Goal: Transaction & Acquisition: Download file/media

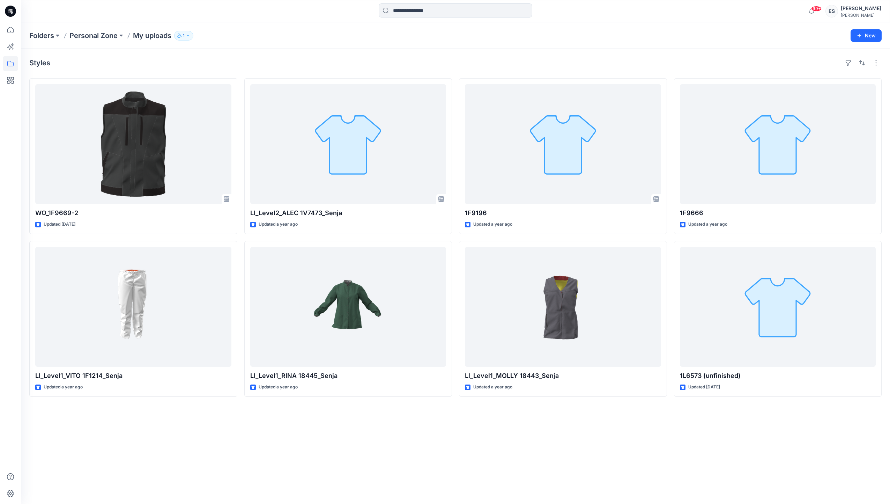
click at [438, 12] on input at bounding box center [456, 10] width 154 height 14
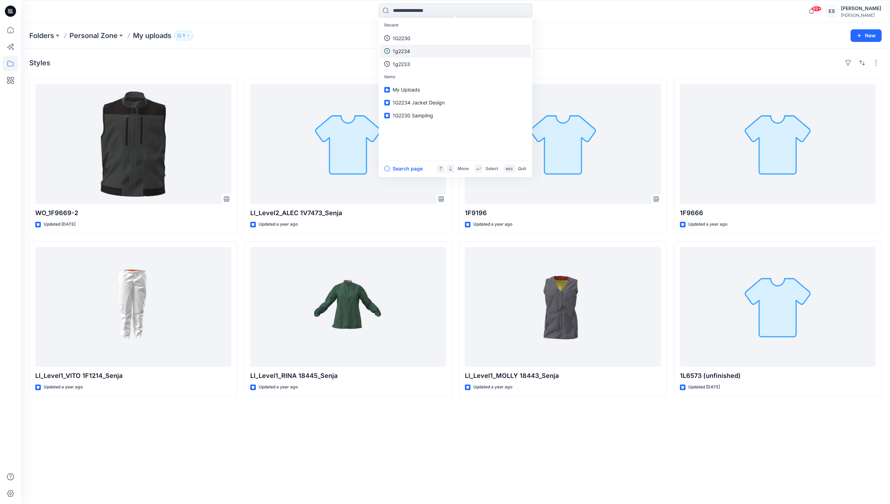
click at [440, 51] on link "1g2234" at bounding box center [455, 51] width 151 height 13
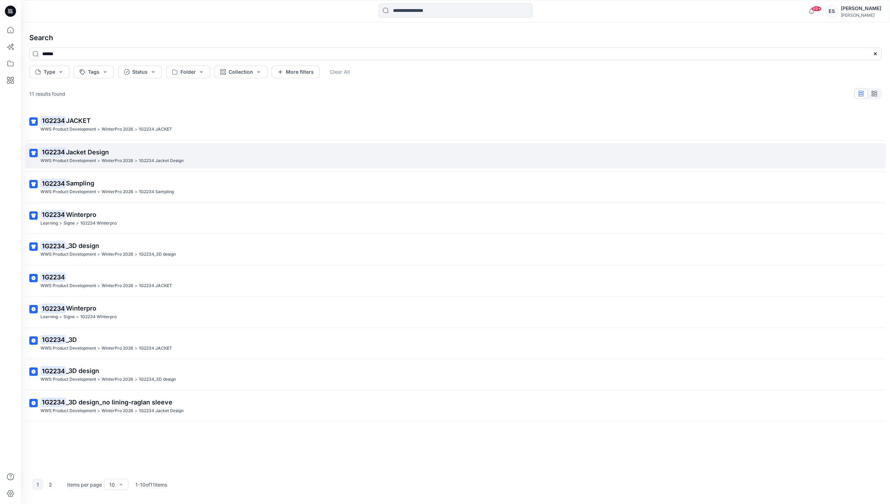
click at [137, 147] on p "1G2234 Jacket Design" at bounding box center [454, 152] width 829 height 10
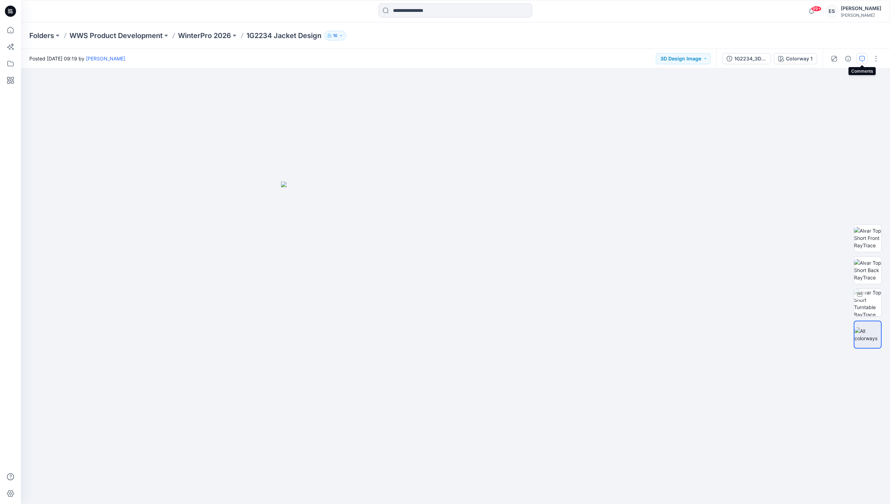
click at [858, 61] on button "button" at bounding box center [862, 58] width 11 height 11
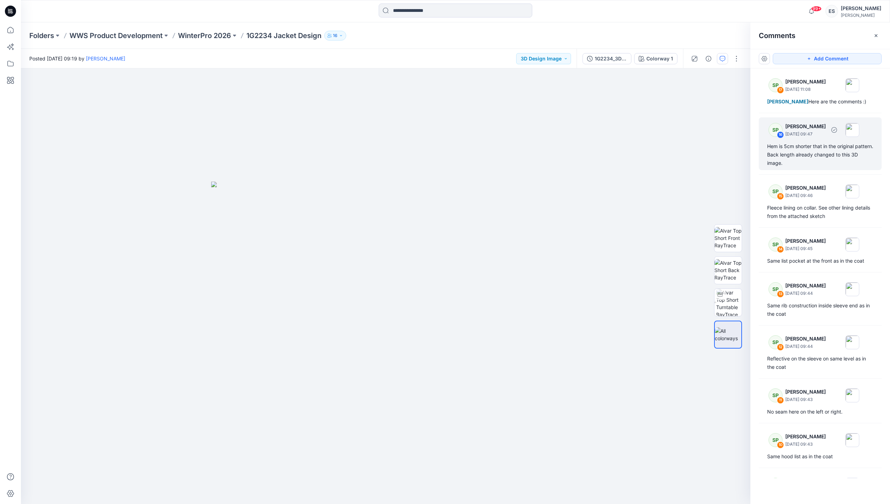
click at [816, 167] on div "Hem is 5cm shorter that in the original pattern. Back length already changed to…" at bounding box center [820, 154] width 106 height 25
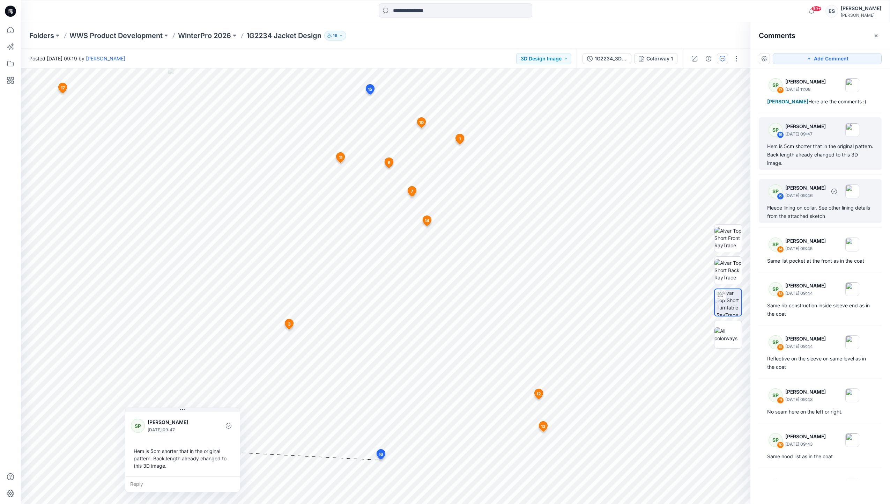
click at [811, 217] on div "Fleece lining on collar. See other lining details from the attached sketch" at bounding box center [820, 212] width 106 height 17
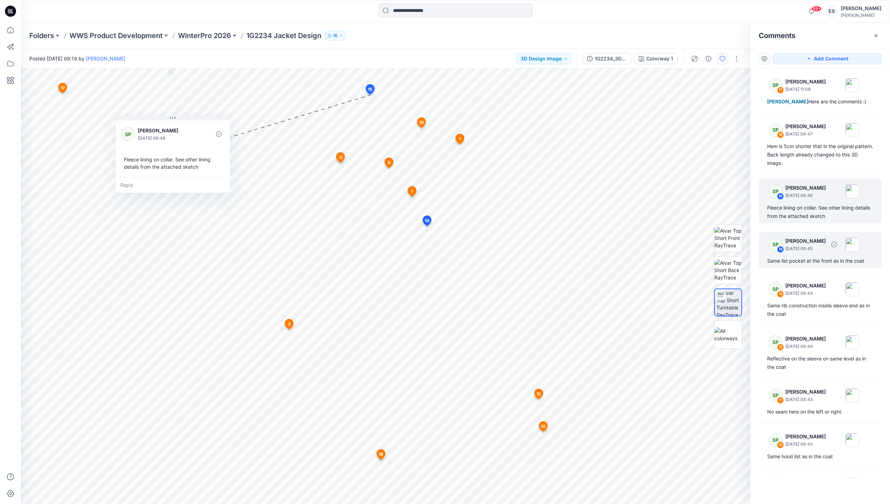
click at [803, 252] on p "[DATE] 09:45" at bounding box center [806, 248] width 40 height 7
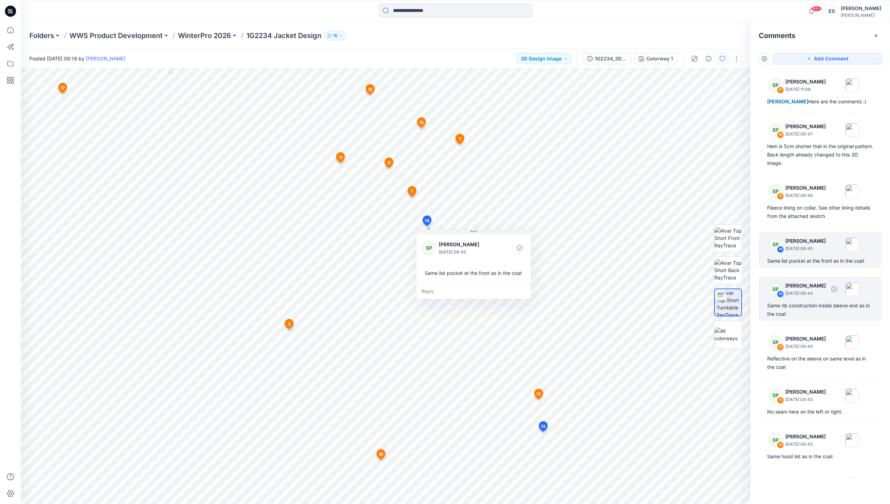
click at [800, 297] on p "[DATE] 09:44" at bounding box center [806, 293] width 40 height 7
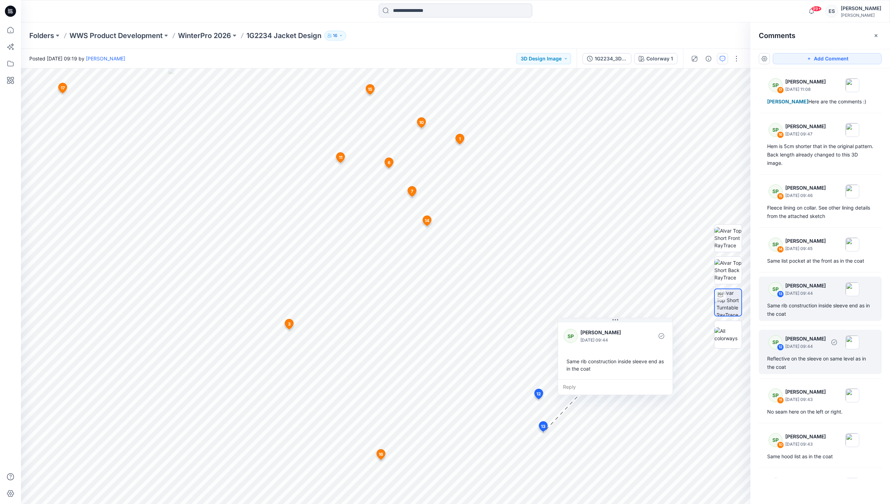
click at [797, 350] on p "[DATE] 09:44" at bounding box center [806, 346] width 40 height 7
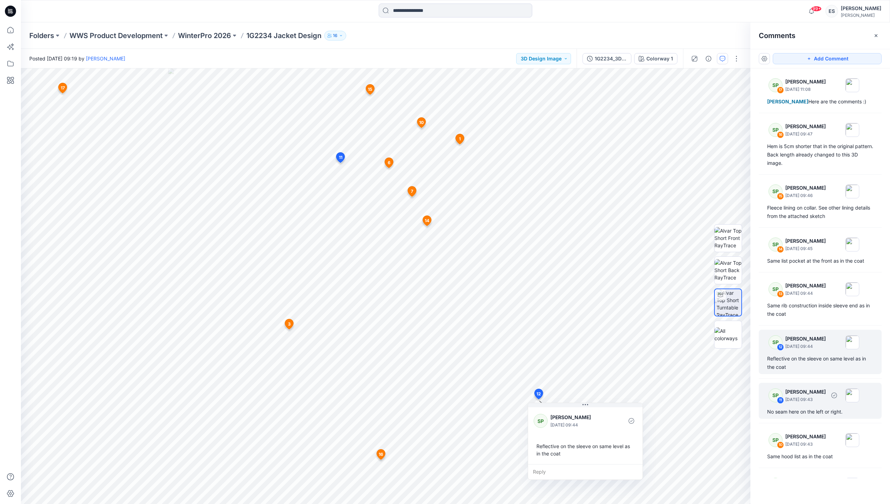
click at [801, 403] on p "[DATE] 09:43" at bounding box center [806, 399] width 40 height 7
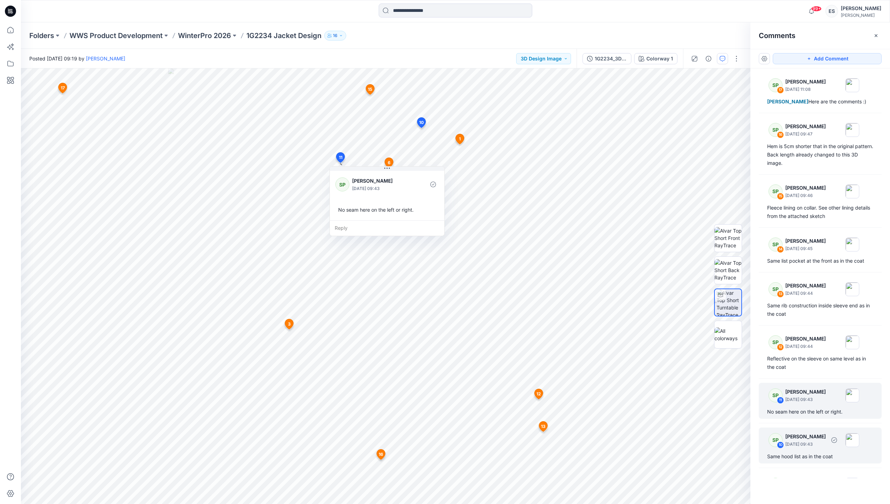
click at [803, 448] on p "[DATE] 09:43" at bounding box center [806, 444] width 40 height 7
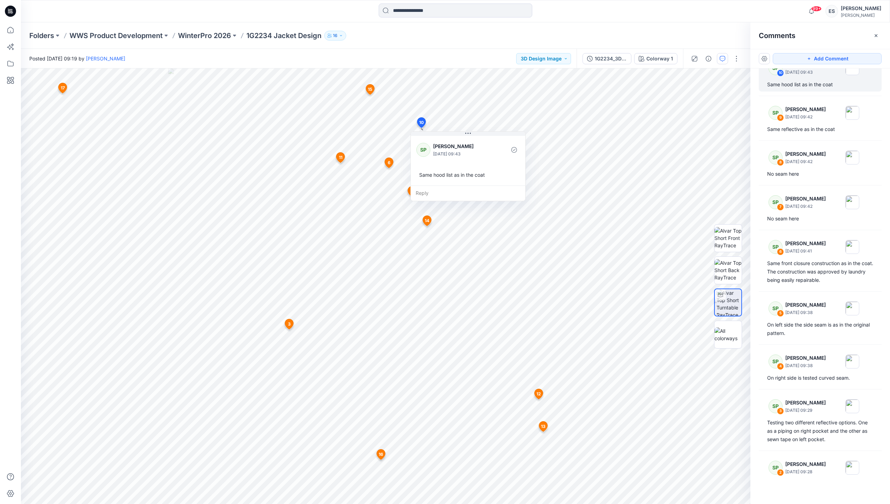
scroll to position [367, 0]
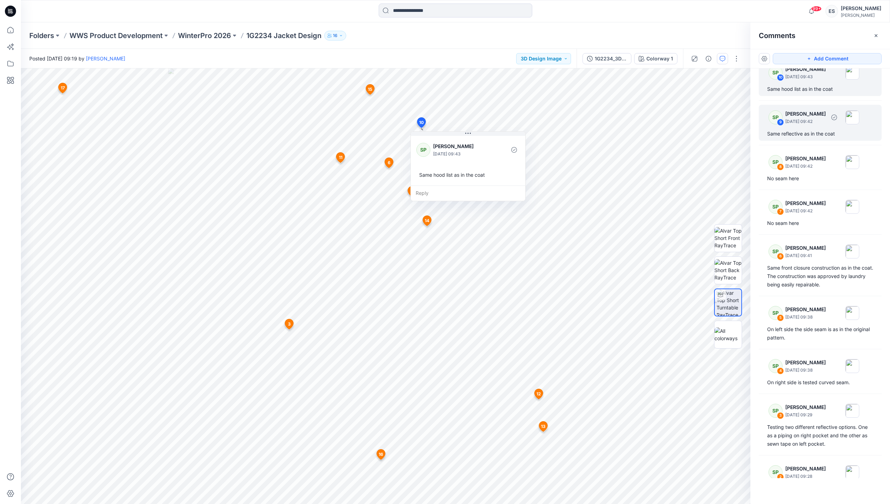
click at [812, 135] on div "SP 9 [PERSON_NAME] [DATE] 09:42 Same reflective as in the coat" at bounding box center [820, 123] width 123 height 36
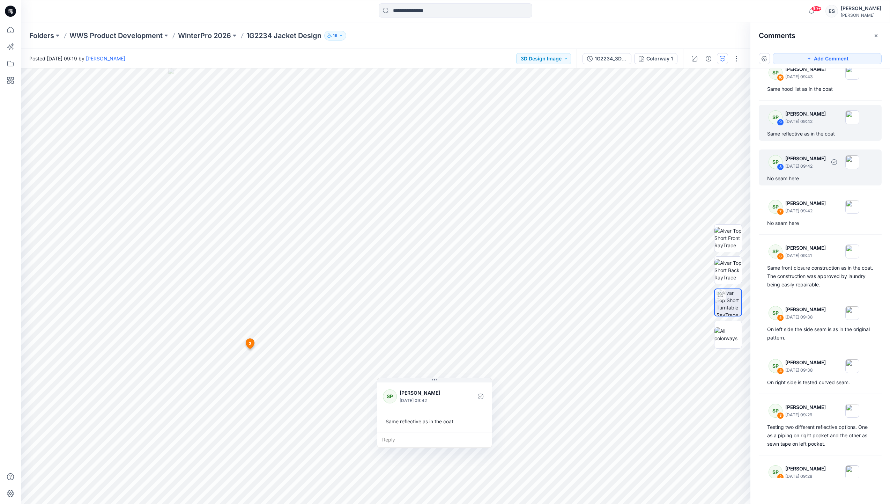
click at [826, 170] on p "[DATE] 09:42" at bounding box center [806, 166] width 40 height 7
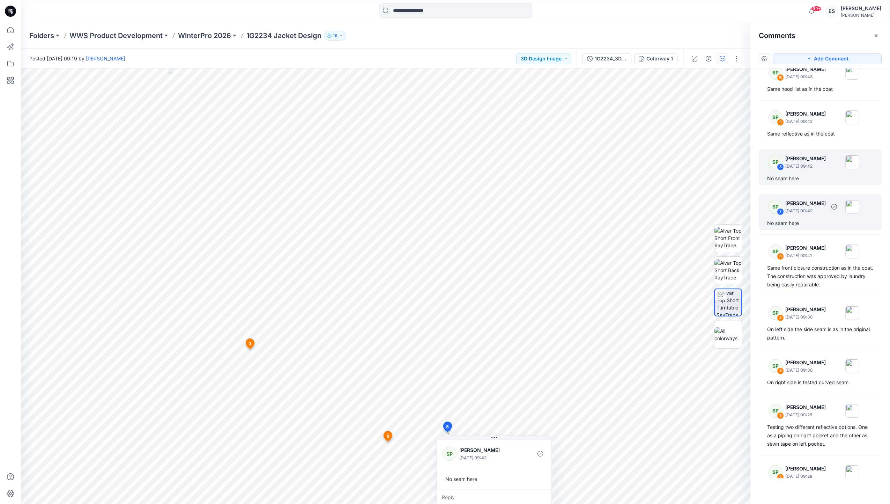
click at [826, 207] on p "[PERSON_NAME]" at bounding box center [806, 203] width 40 height 8
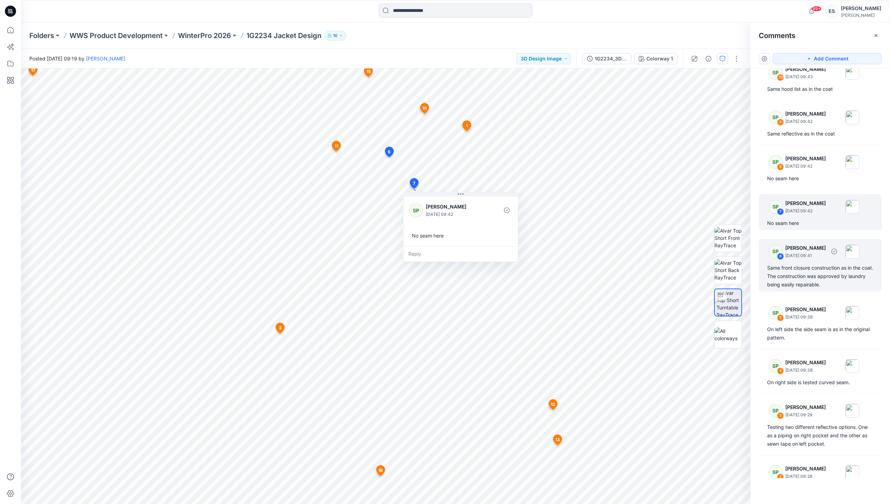
click at [813, 259] on p "[DATE] 09:41" at bounding box center [806, 255] width 40 height 7
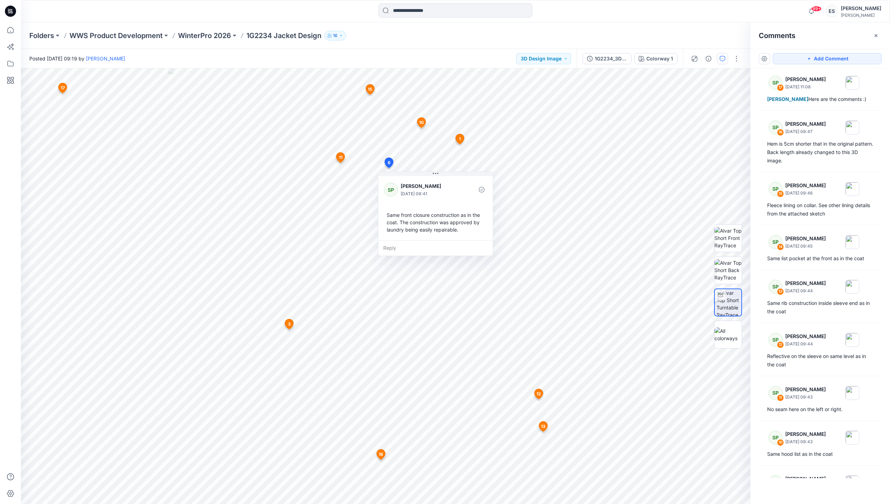
scroll to position [0, 0]
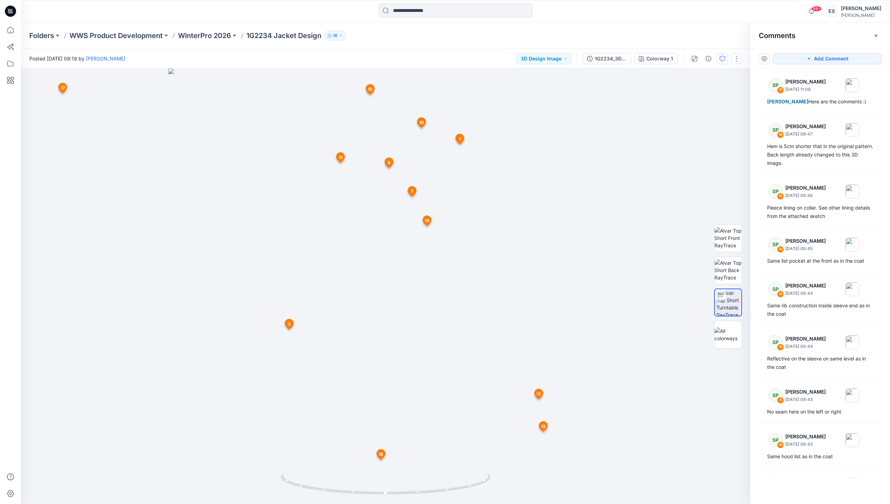
click at [737, 63] on button "button" at bounding box center [736, 58] width 11 height 11
click at [674, 242] on div at bounding box center [386, 285] width 730 height 435
click at [598, 58] on div "1G2234_3D design_no lining-raglan sleeve" at bounding box center [611, 59] width 32 height 8
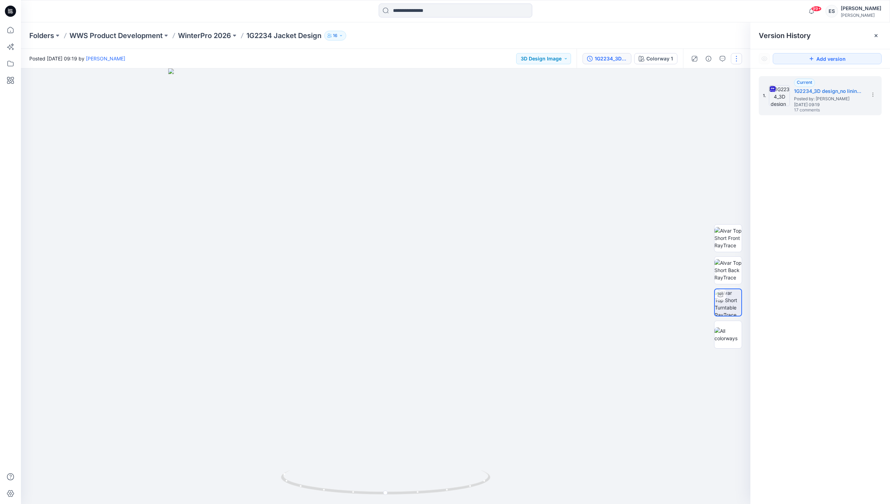
click at [741, 57] on button "button" at bounding box center [736, 58] width 11 height 11
click at [693, 211] on div at bounding box center [386, 285] width 730 height 435
click at [721, 231] on img at bounding box center [728, 238] width 27 height 22
click at [875, 95] on icon at bounding box center [873, 95] width 6 height 6
click at [852, 111] on span "Download Source BW File" at bounding box center [838, 108] width 58 height 8
